Goal: Navigation & Orientation: Find specific page/section

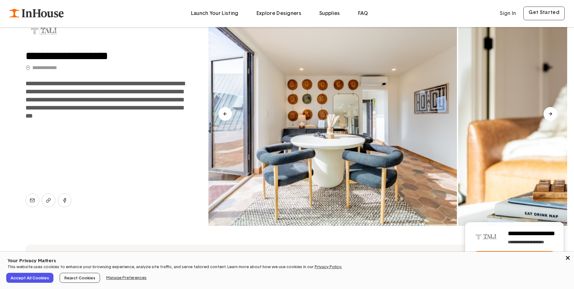
scroll to position [94, 0]
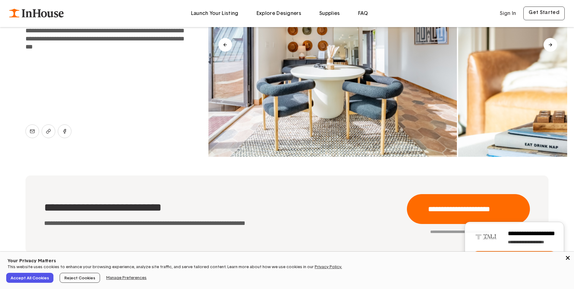
click at [568, 257] on icon "Close" at bounding box center [568, 257] width 6 height 6
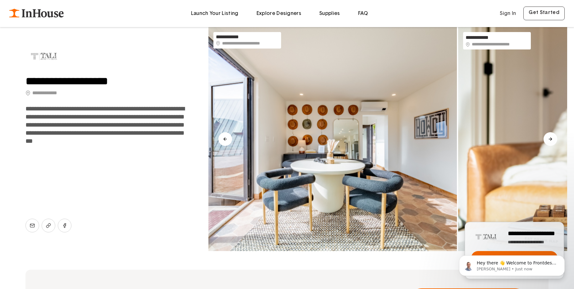
scroll to position [0, 0]
click at [553, 138] on button "Next slide" at bounding box center [551, 139] width 14 height 14
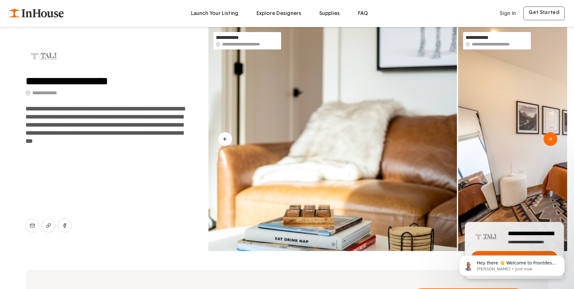
click at [552, 138] on icon "Next slide" at bounding box center [550, 138] width 5 height 5
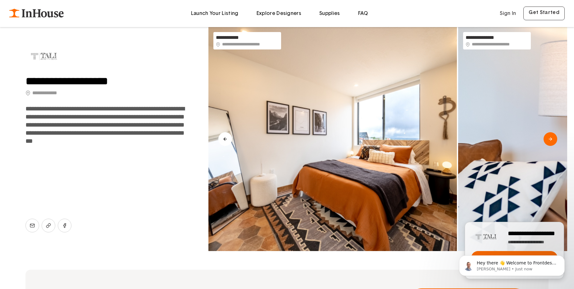
click at [552, 138] on icon "Next slide" at bounding box center [550, 138] width 5 height 5
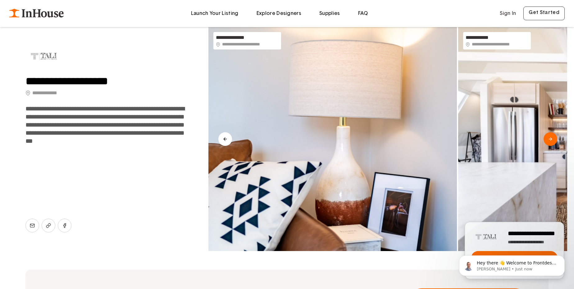
click at [552, 138] on icon "Next slide" at bounding box center [550, 138] width 5 height 5
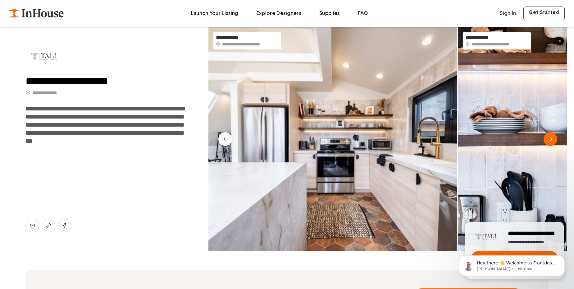
click at [552, 138] on icon "Next slide" at bounding box center [550, 138] width 5 height 5
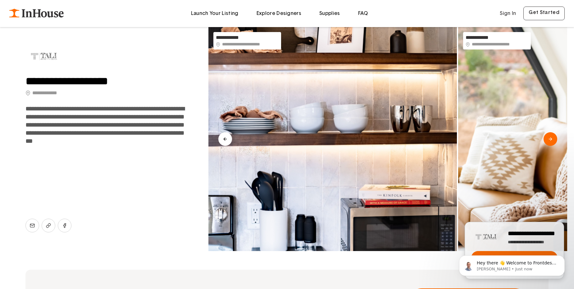
click at [552, 138] on icon "Next slide" at bounding box center [550, 138] width 5 height 5
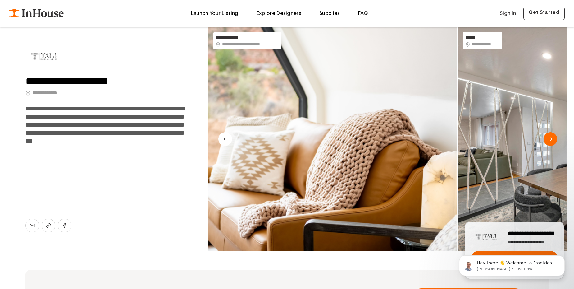
click at [552, 138] on icon "Next slide" at bounding box center [550, 138] width 5 height 5
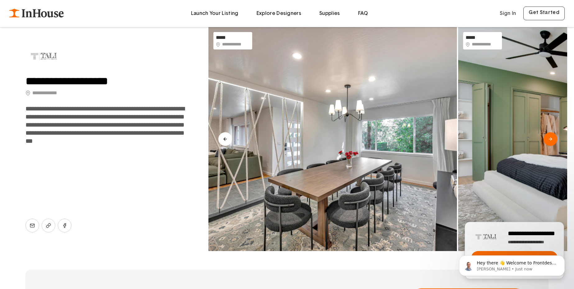
click at [552, 138] on icon "Next slide" at bounding box center [550, 138] width 5 height 5
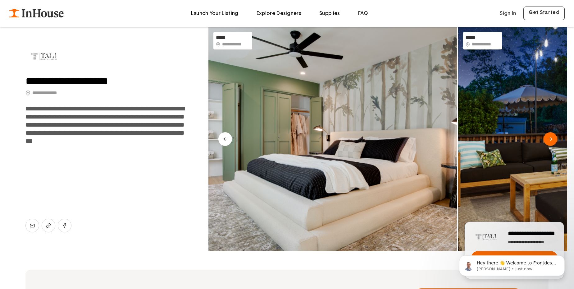
click at [552, 138] on icon "Next slide" at bounding box center [550, 138] width 5 height 5
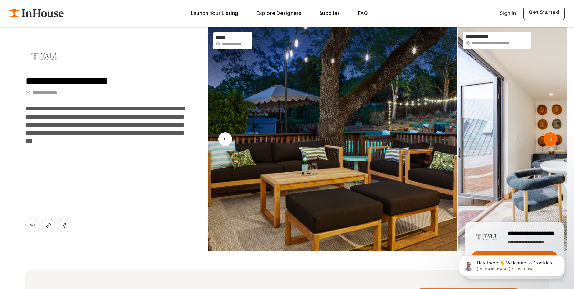
click at [552, 138] on icon "Next slide" at bounding box center [550, 138] width 5 height 5
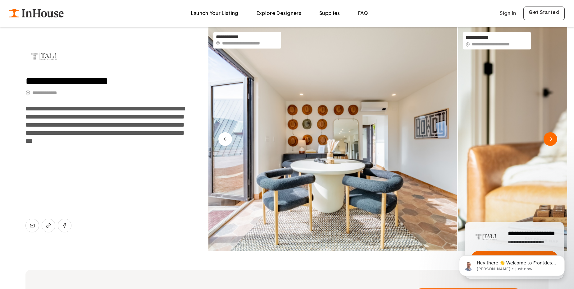
click at [552, 138] on icon "Next slide" at bounding box center [550, 138] width 5 height 5
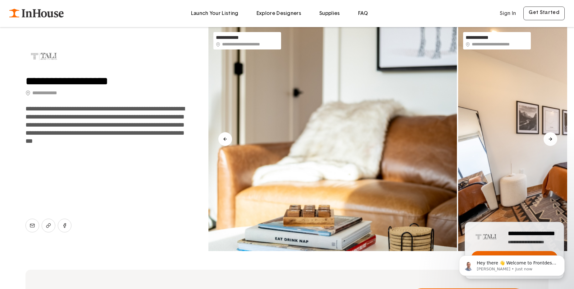
click at [275, 11] on link "Explore Designers" at bounding box center [279, 13] width 45 height 5
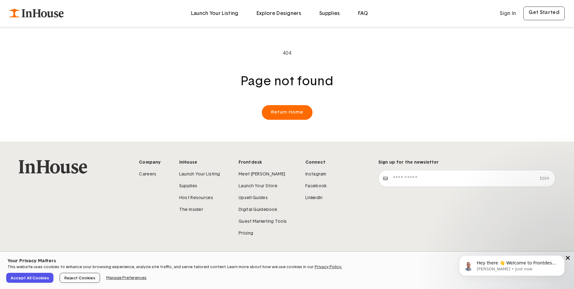
click at [287, 13] on link "Explore Designers" at bounding box center [279, 13] width 45 height 5
click at [221, 12] on link "Launch Your Listing" at bounding box center [215, 13] width 48 height 5
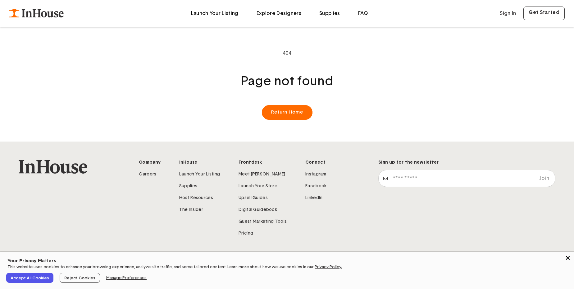
click at [274, 13] on link "Explore Designers" at bounding box center [279, 13] width 45 height 5
click at [331, 12] on link "Supplies" at bounding box center [329, 13] width 21 height 5
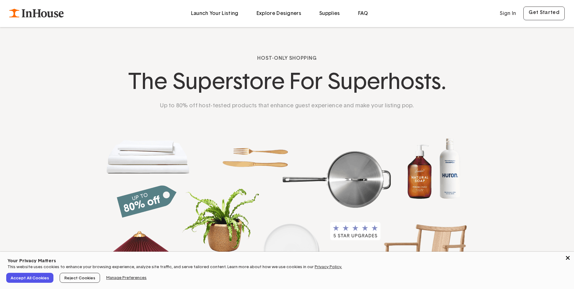
click at [363, 13] on link "FAQ" at bounding box center [363, 13] width 10 height 5
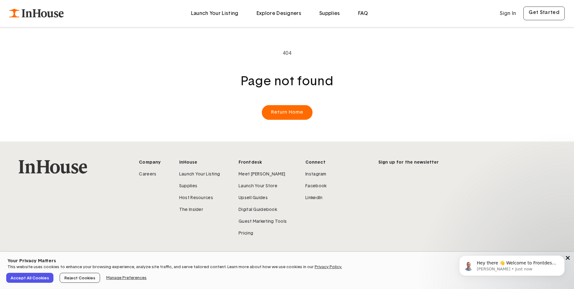
click at [50, 11] on icon at bounding box center [36, 13] width 55 height 9
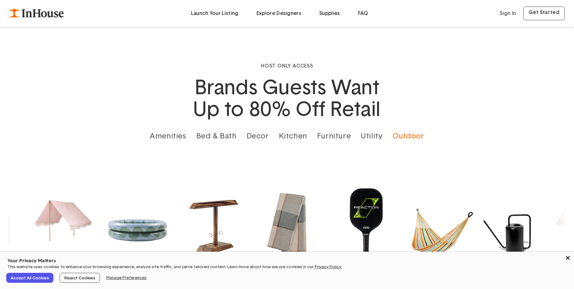
click at [73, 275] on span "Reject Cookies" at bounding box center [80, 277] width 36 height 8
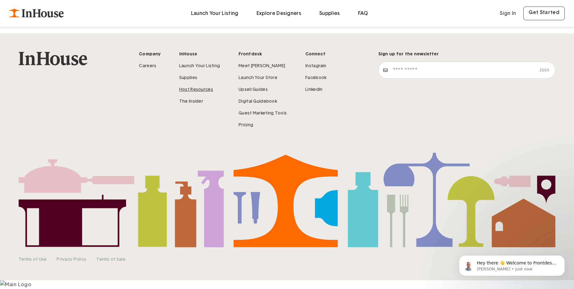
click at [202, 89] on link "Host Resources" at bounding box center [196, 89] width 34 height 4
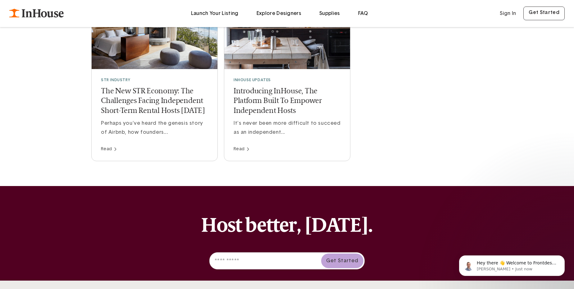
scroll to position [1251, 0]
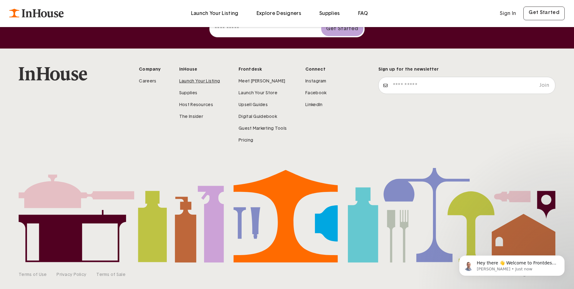
click at [200, 79] on link "Launch Your Listing" at bounding box center [199, 81] width 41 height 4
